Goal: Check status: Check status

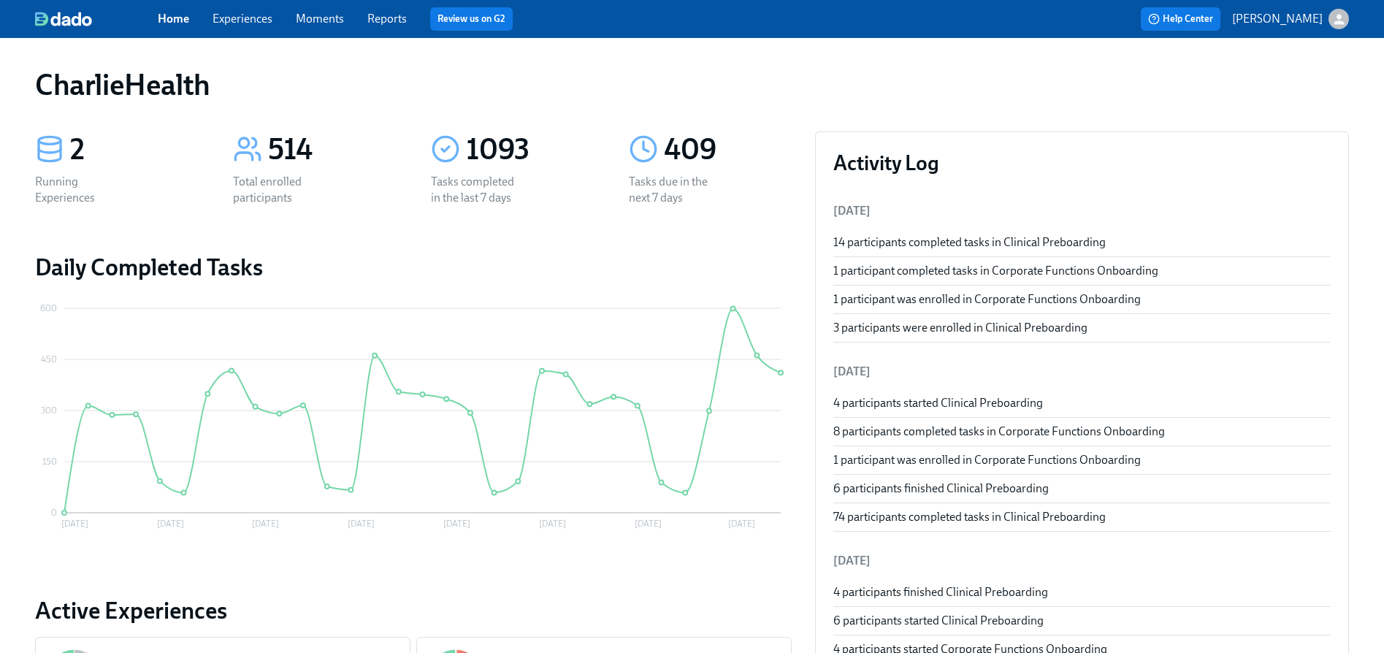
click at [272, 20] on link "Experiences" at bounding box center [243, 19] width 60 height 14
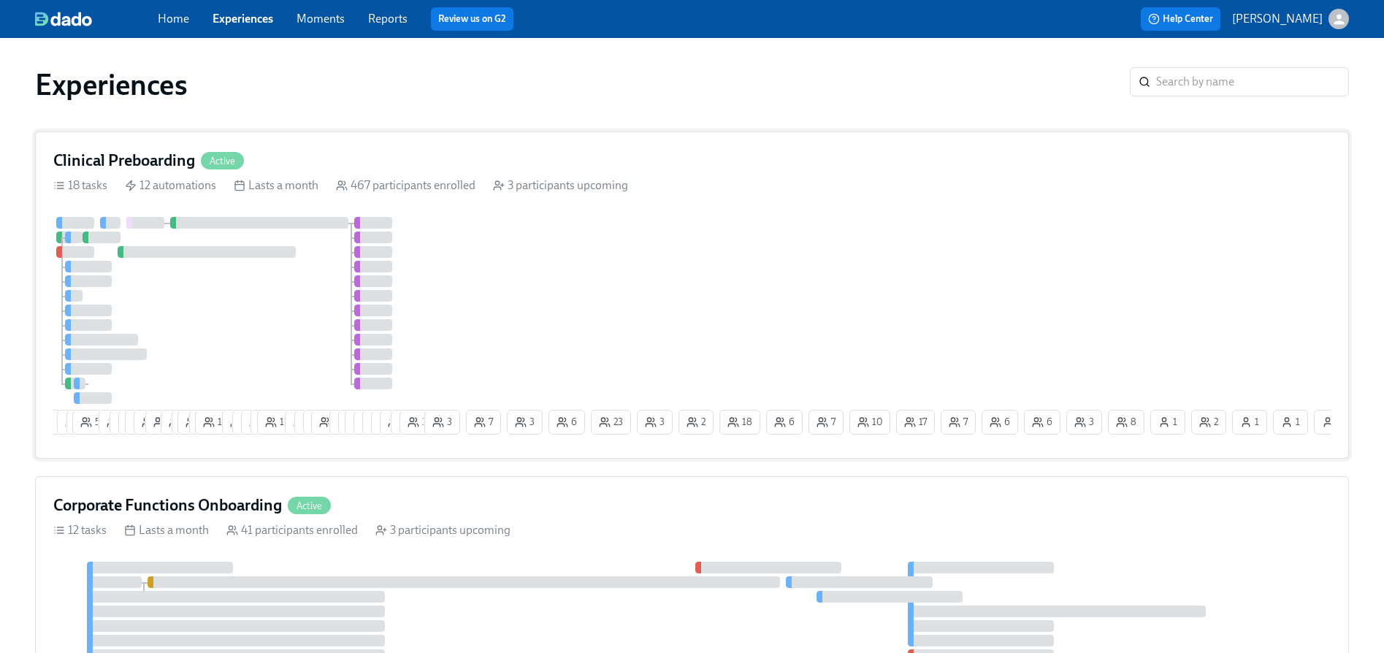
click at [193, 161] on h4 "Clinical Preboarding" at bounding box center [124, 161] width 142 height 22
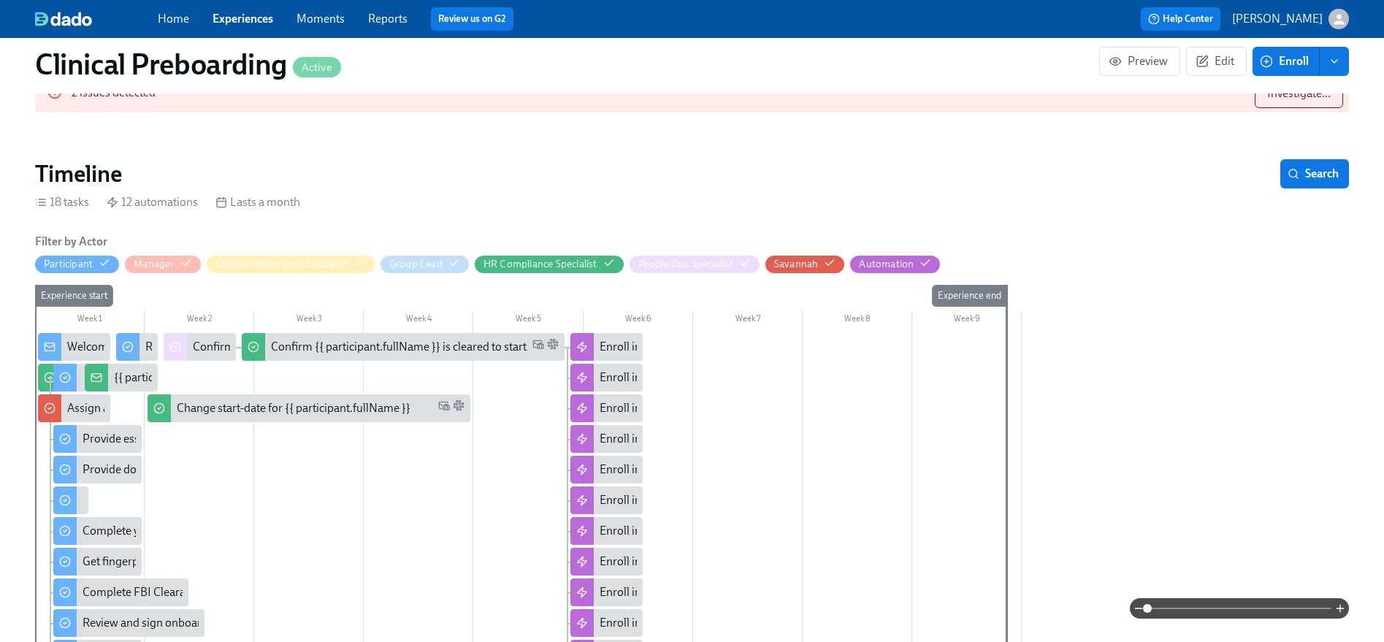
scroll to position [0, 17540]
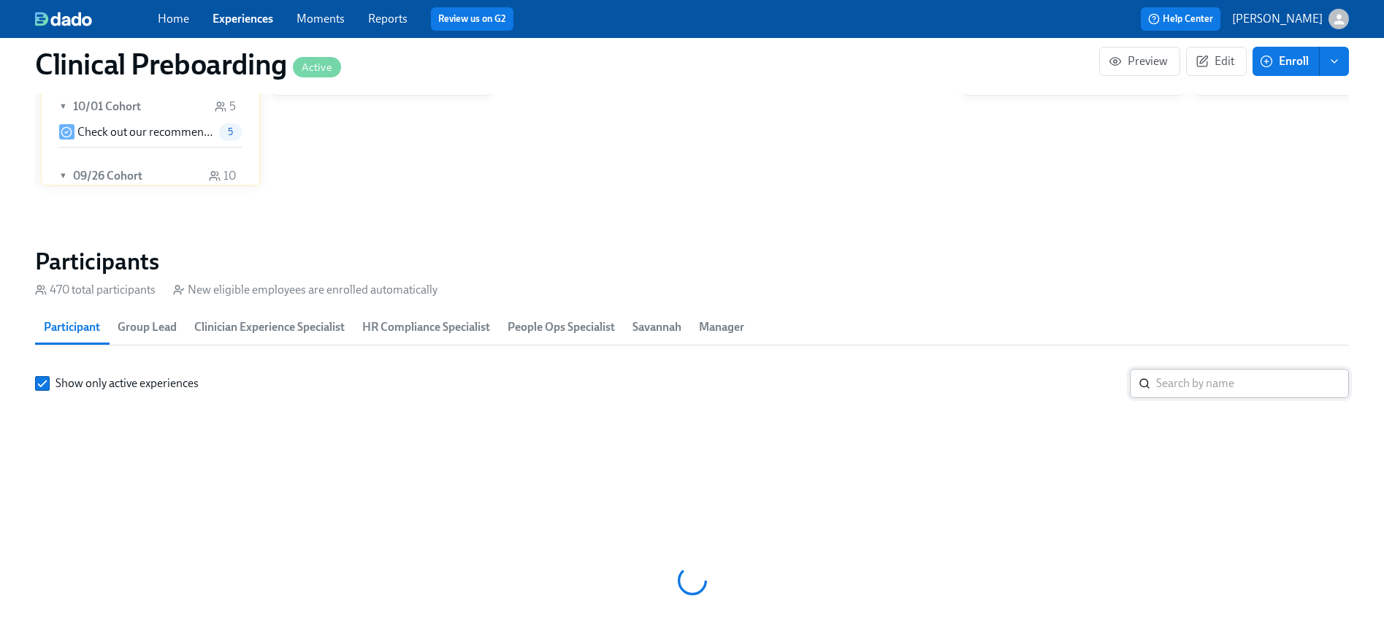
click at [1179, 369] on input "search" at bounding box center [1252, 383] width 193 height 29
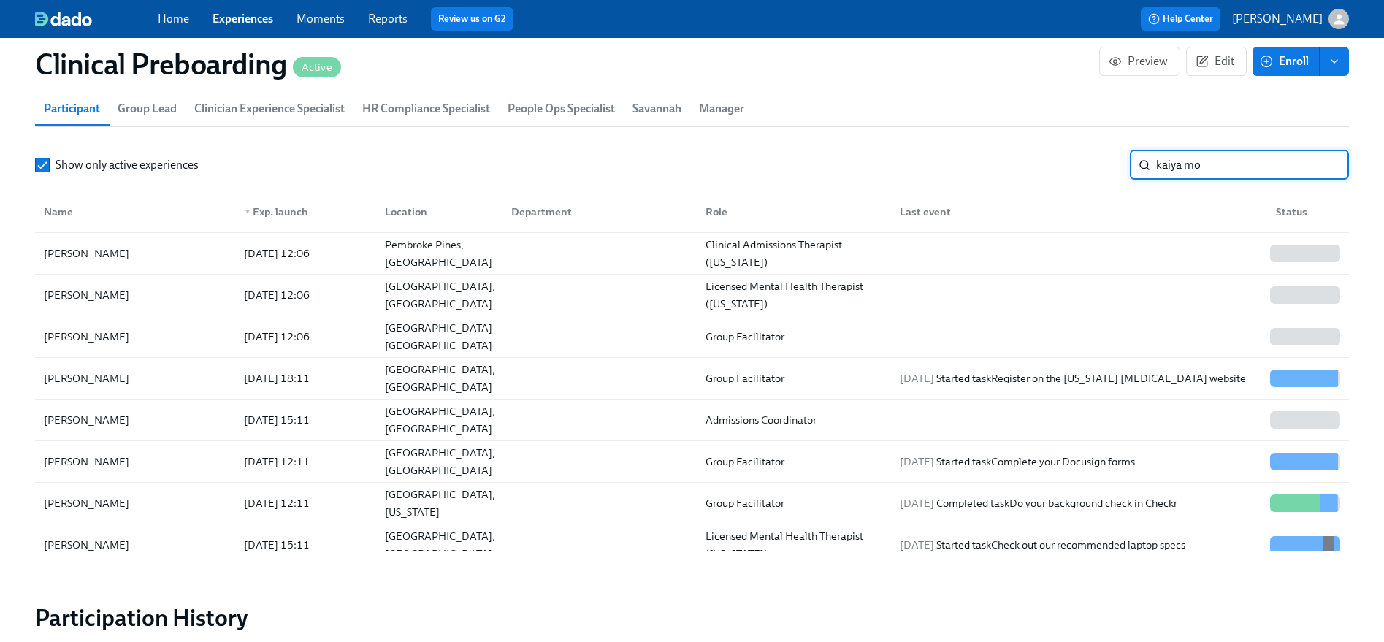
scroll to position [1612, 0]
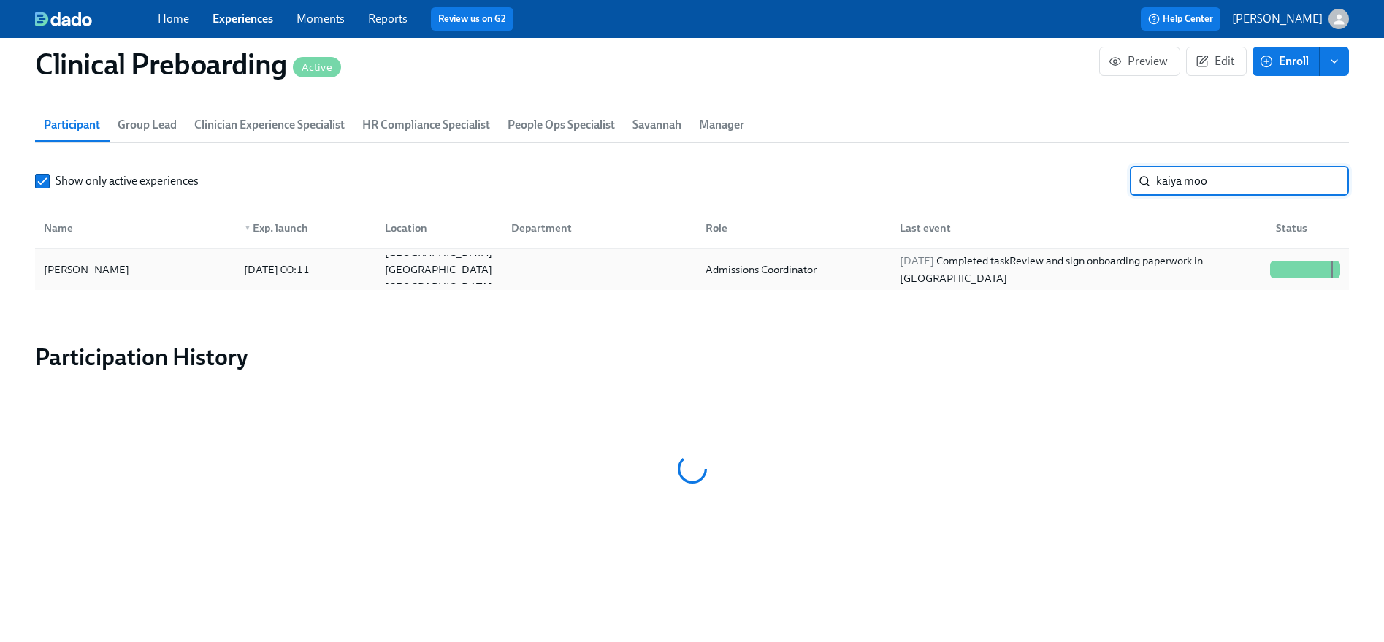
type input "kaiya moo"
click at [1273, 259] on div at bounding box center [1306, 269] width 82 height 29
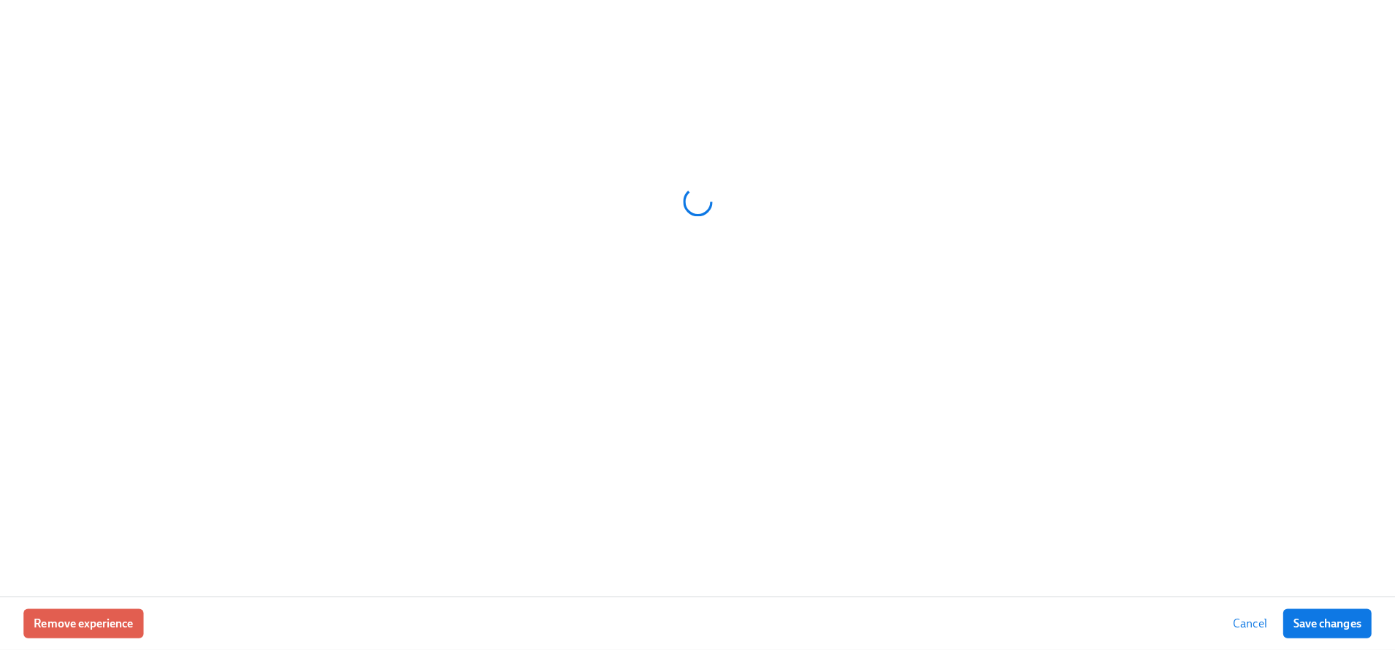
scroll to position [1601, 0]
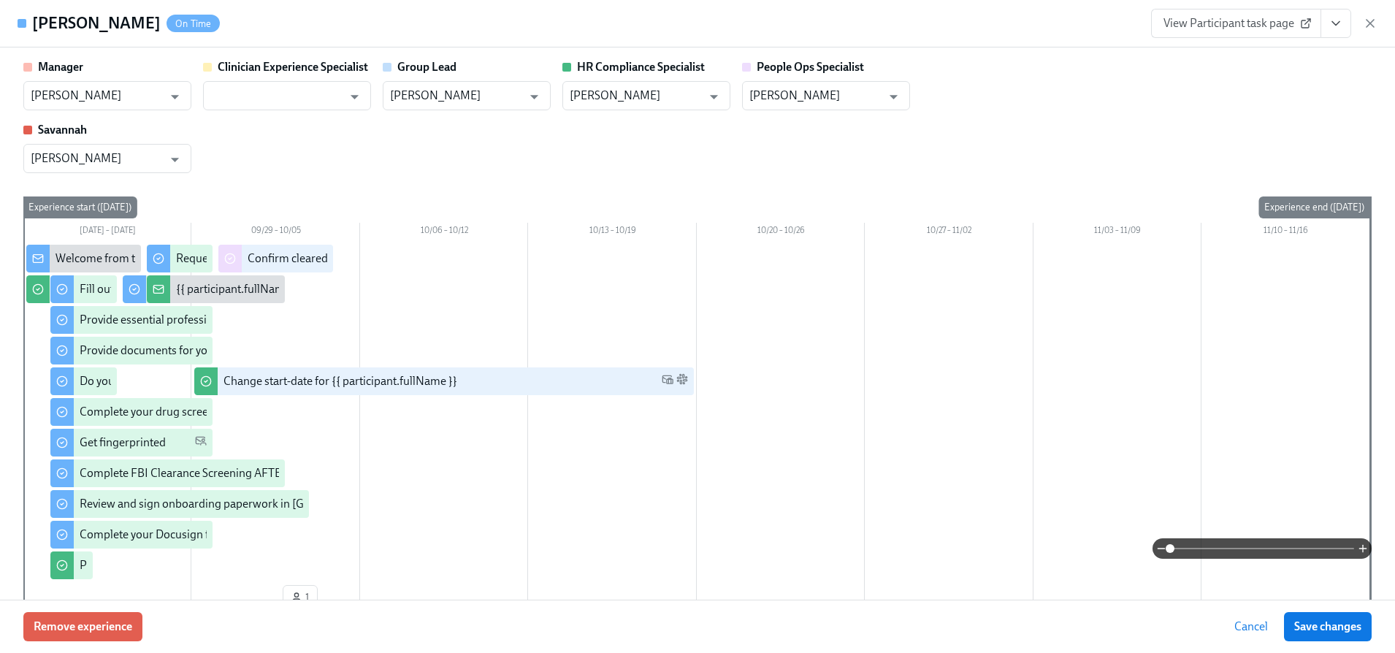
click at [1333, 28] on icon "View task page" at bounding box center [1336, 23] width 15 height 15
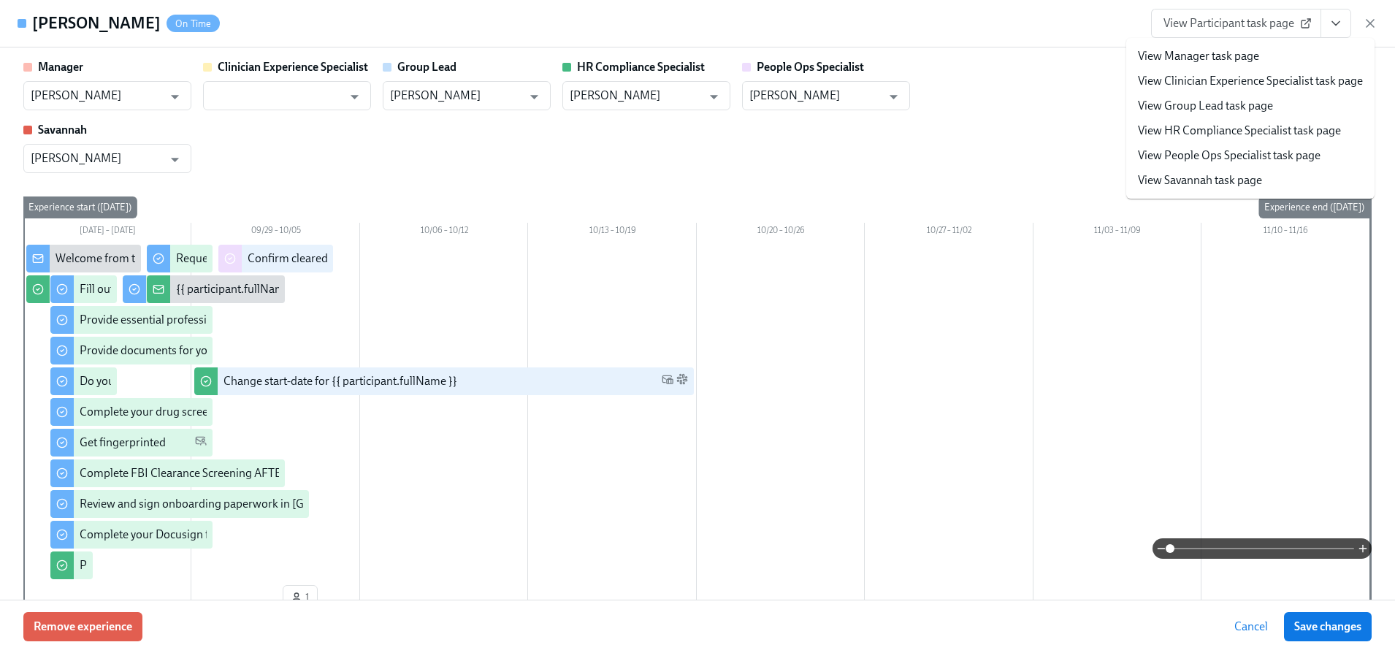
click at [1230, 157] on link "View People Ops Specialist task page" at bounding box center [1229, 156] width 183 height 16
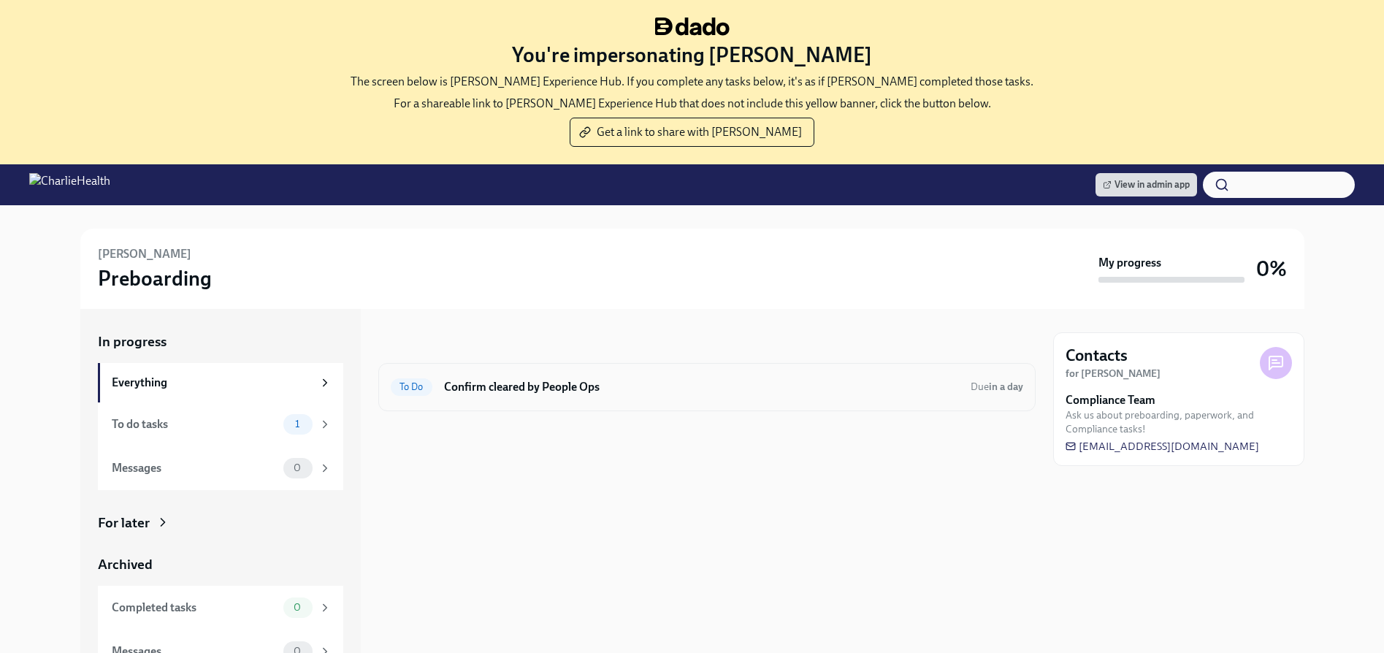
click at [518, 400] on div "To Do Confirm cleared by People Ops Due in a day" at bounding box center [707, 387] width 658 height 48
click at [517, 385] on h6 "Confirm cleared by People Ops" at bounding box center [701, 387] width 515 height 16
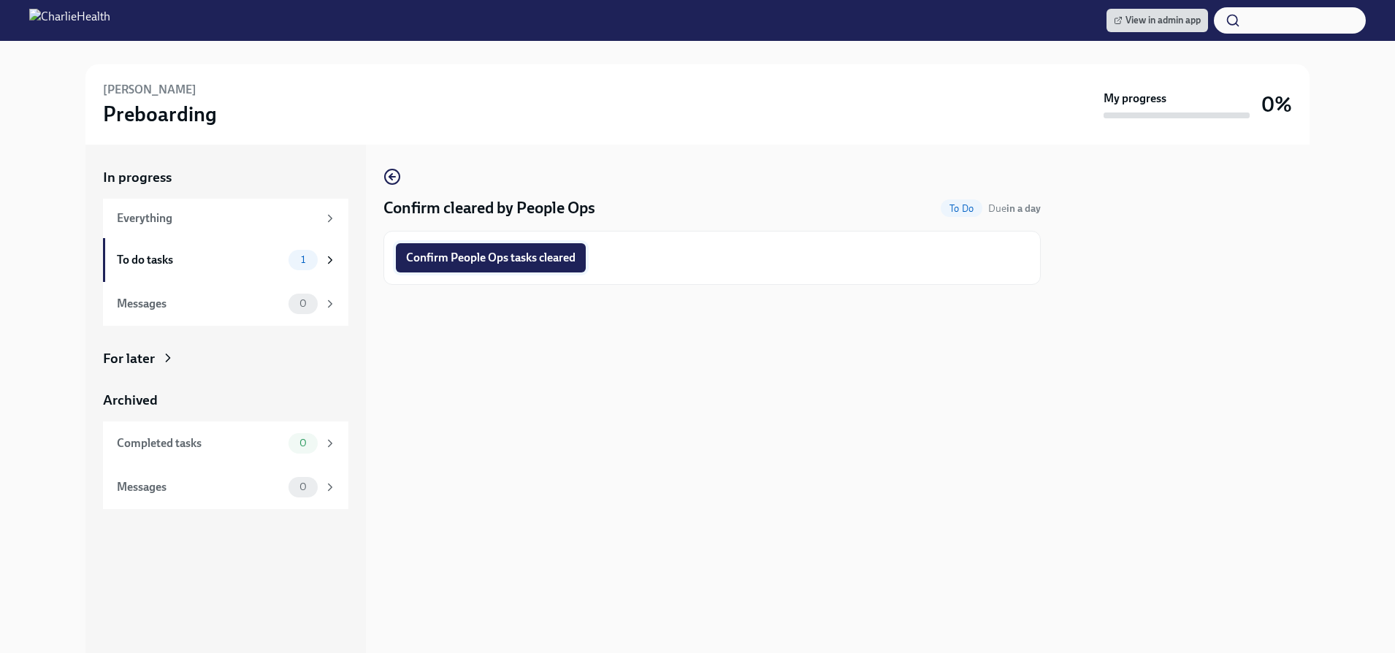
click at [544, 266] on button "Confirm People Ops tasks cleared" at bounding box center [491, 257] width 190 height 29
